Goal: Task Accomplishment & Management: Complete application form

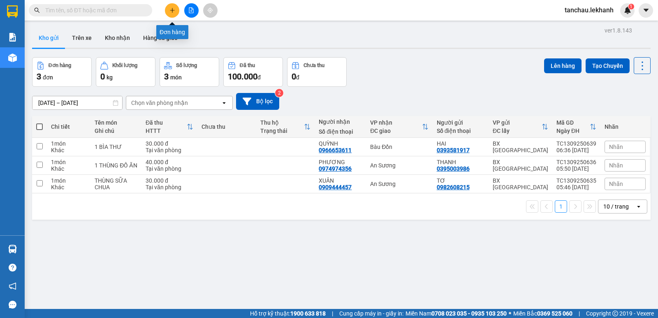
click at [175, 11] on button at bounding box center [172, 10] width 14 height 14
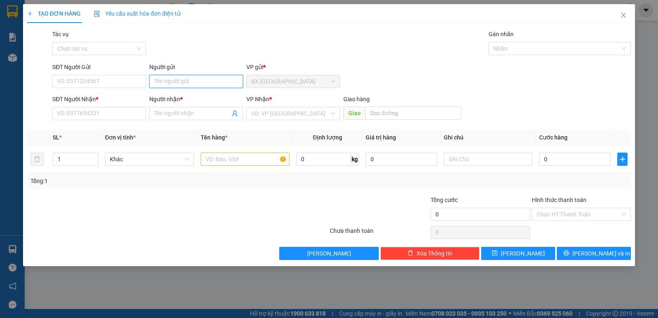
click at [202, 86] on input "Người gửi" at bounding box center [196, 81] width 94 height 13
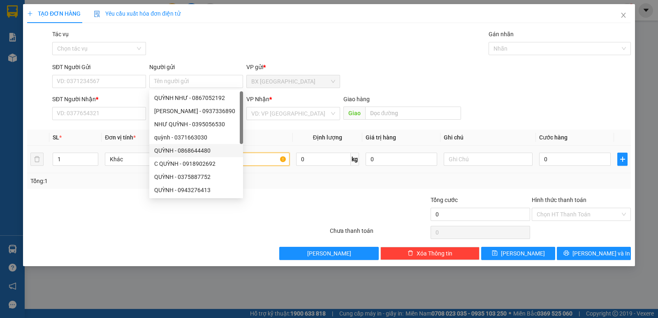
click at [258, 159] on input "text" at bounding box center [245, 159] width 89 height 13
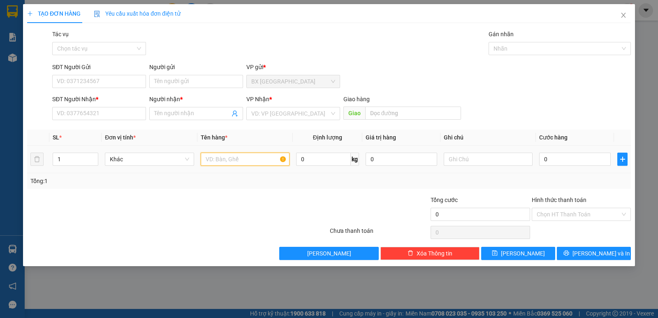
click at [258, 159] on input "text" at bounding box center [245, 159] width 89 height 13
type input "1 BAO RAU CỦ"
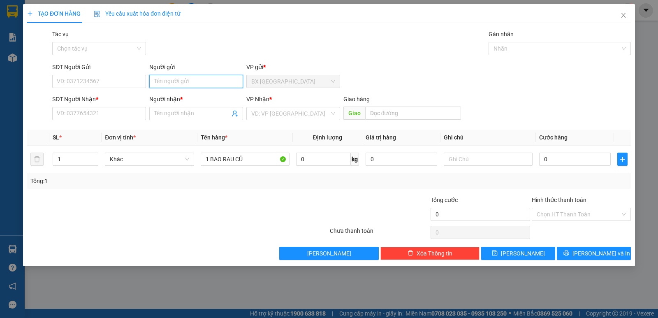
click at [192, 81] on input "Người gửi" at bounding box center [196, 81] width 94 height 13
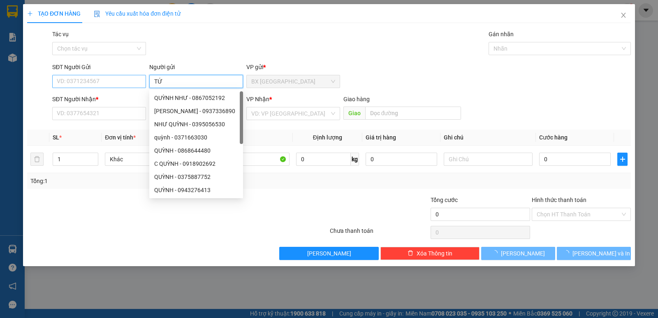
type input "TỨ"
click at [116, 81] on input "SĐT Người Gửi" at bounding box center [99, 81] width 94 height 13
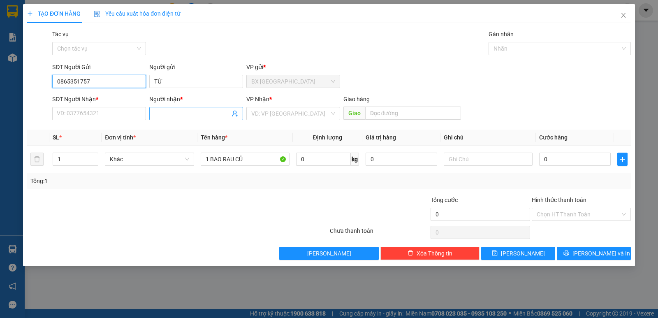
type input "0865351757"
click at [169, 112] on input "Người nhận *" at bounding box center [192, 113] width 76 height 9
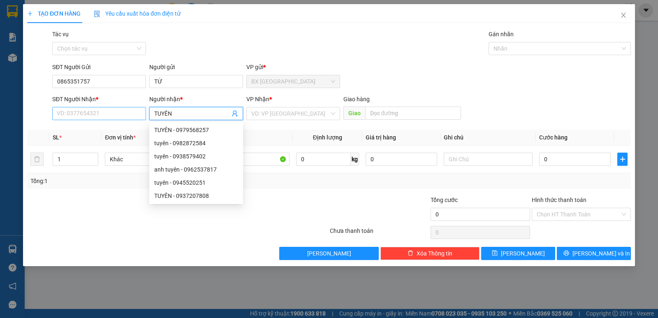
type input "TUYÊN"
click at [91, 110] on input "SĐT Người Nhận *" at bounding box center [99, 113] width 94 height 13
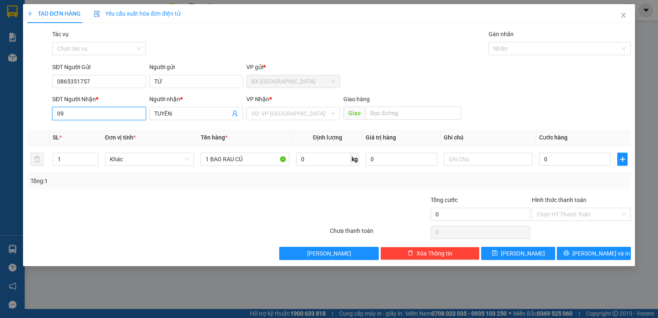
type input "0"
type input "0969102959"
click at [107, 128] on div "0969102959 - TUYÊN" at bounding box center [99, 129] width 84 height 9
type input "TUYÊN"
type input "50.000"
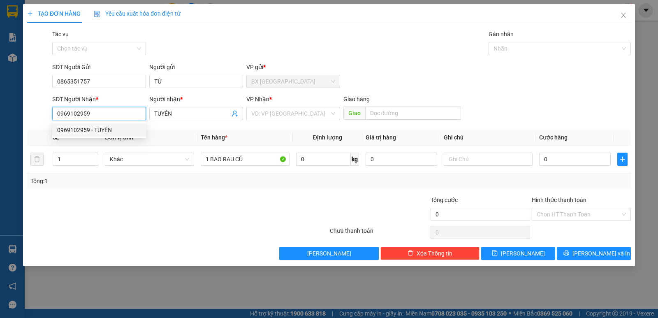
type input "50.000"
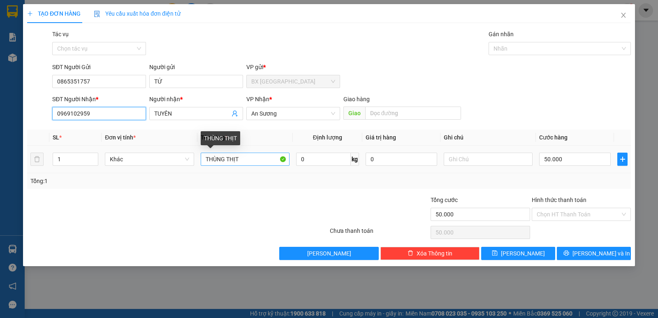
type input "0969102959"
drag, startPoint x: 245, startPoint y: 164, endPoint x: 176, endPoint y: 165, distance: 69.6
click at [176, 165] on tr "1 Khác THÙNG THỊT 0 kg 0 50.000" at bounding box center [329, 160] width 604 height 28
type input "1"
type input "1 BAO RAU CỦ"
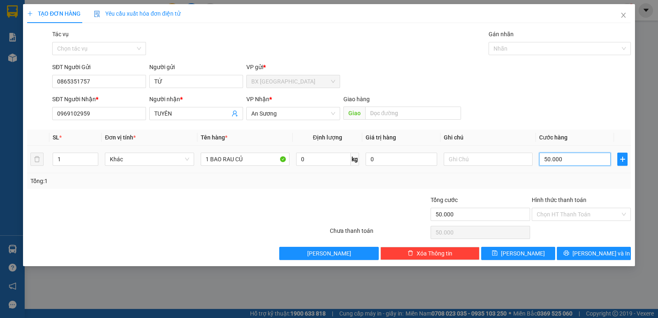
click at [577, 155] on input "50.000" at bounding box center [575, 159] width 72 height 13
type input "6"
type input "60"
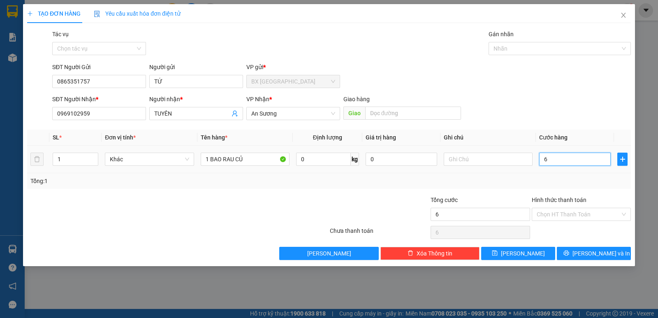
type input "60"
click at [585, 214] on input "Hình thức thanh toán" at bounding box center [579, 214] width 84 height 12
type input "60.000"
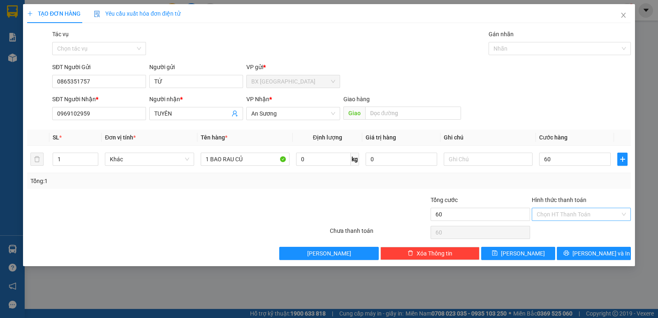
type input "60.000"
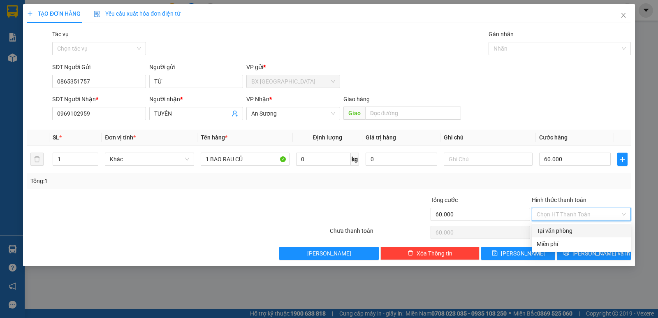
click at [572, 232] on div "Tại văn phòng" at bounding box center [581, 230] width 89 height 9
type input "0"
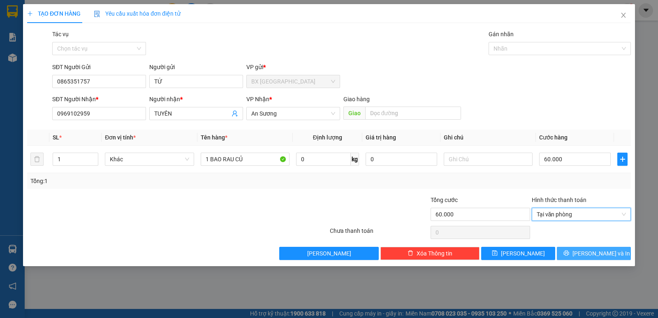
click at [592, 255] on span "[PERSON_NAME] và In" at bounding box center [602, 253] width 58 height 9
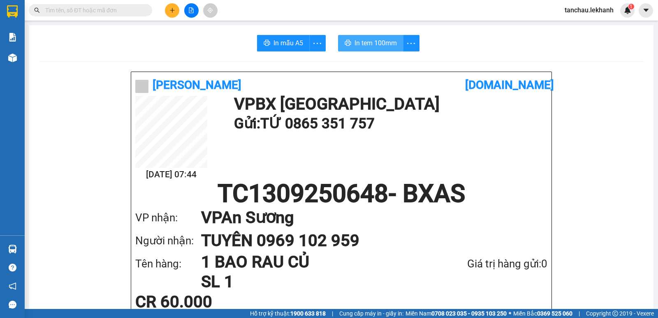
click at [371, 44] on span "In tem 100mm" at bounding box center [376, 43] width 42 height 10
click at [369, 38] on span "In tem 100mm" at bounding box center [376, 43] width 42 height 10
